Goal: Task Accomplishment & Management: Manage account settings

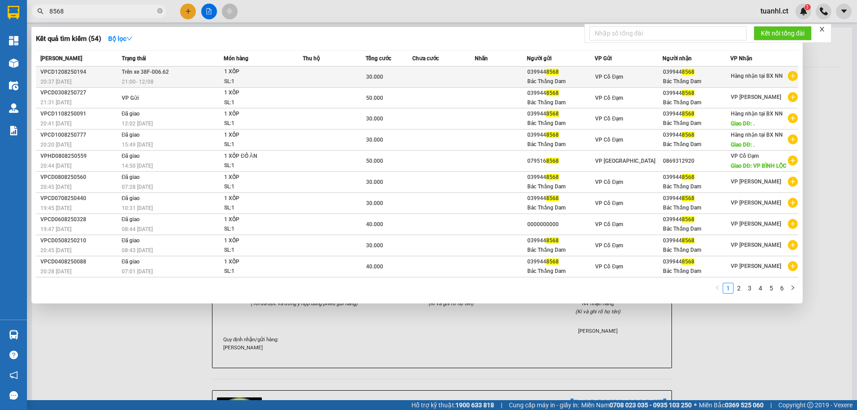
type input "8568"
click at [150, 75] on span "Trên xe 38F-006.62" at bounding box center [145, 72] width 47 height 6
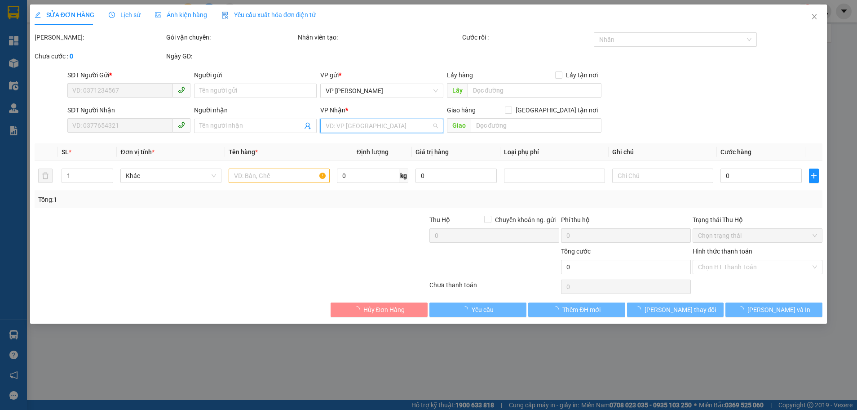
click at [413, 131] on input "search" at bounding box center [379, 125] width 106 height 13
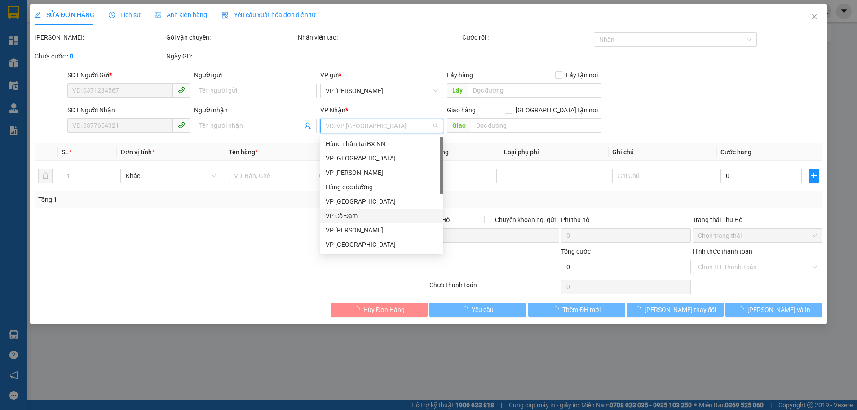
type input "0399448568"
type input "Bác Thắng Dam"
type input "0399448568"
type input "Bác Thắng Dam"
type input "30.000"
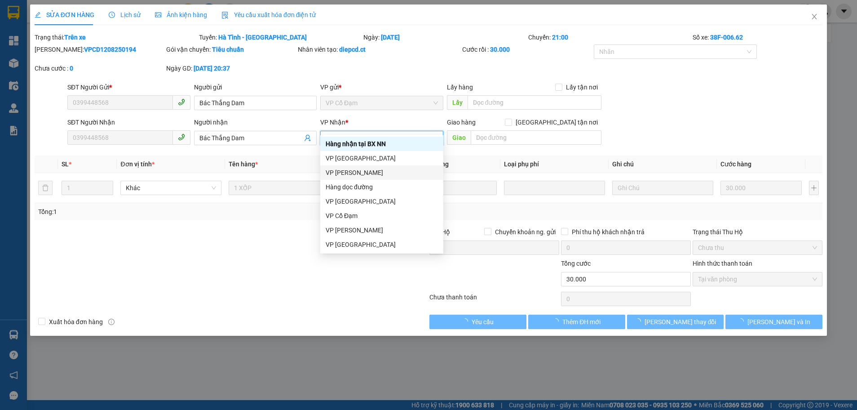
click at [365, 175] on div "VP [PERSON_NAME]" at bounding box center [382, 173] width 112 height 10
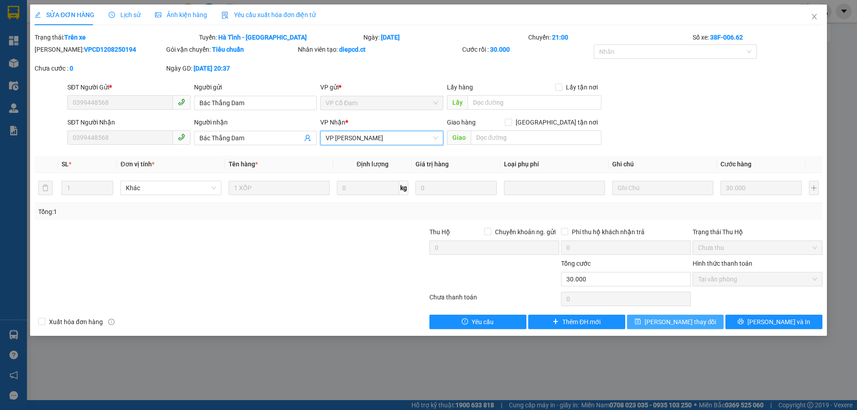
click at [661, 323] on button "[PERSON_NAME] thay đổi" at bounding box center [675, 322] width 97 height 14
